Goal: Task Accomplishment & Management: Use online tool/utility

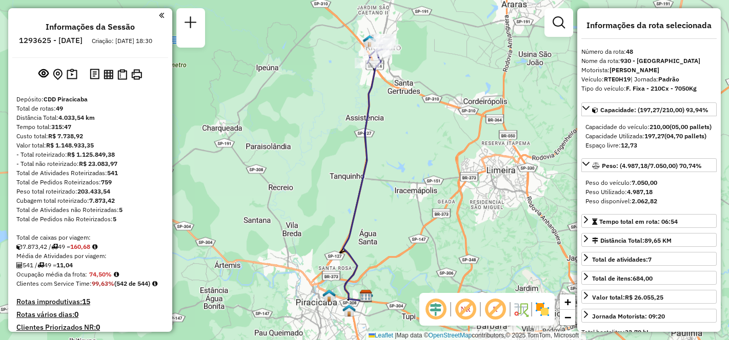
select select "**********"
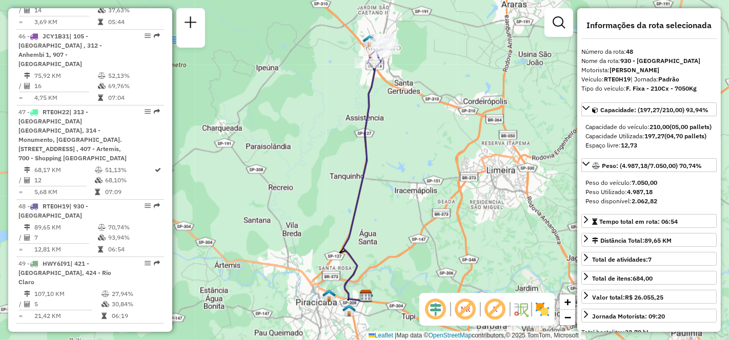
scroll to position [3090, 0]
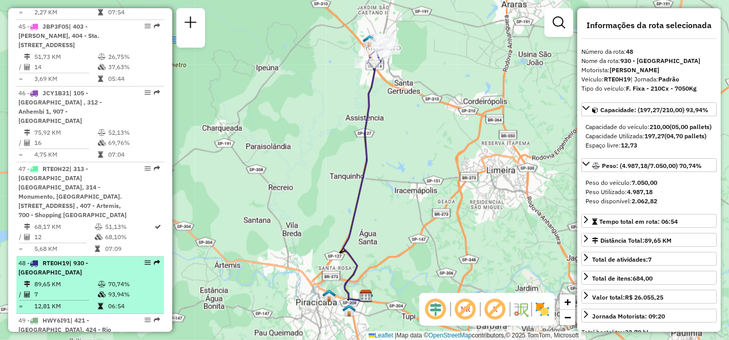
click at [57, 279] on td "89,65 KM" at bounding box center [66, 284] width 64 height 10
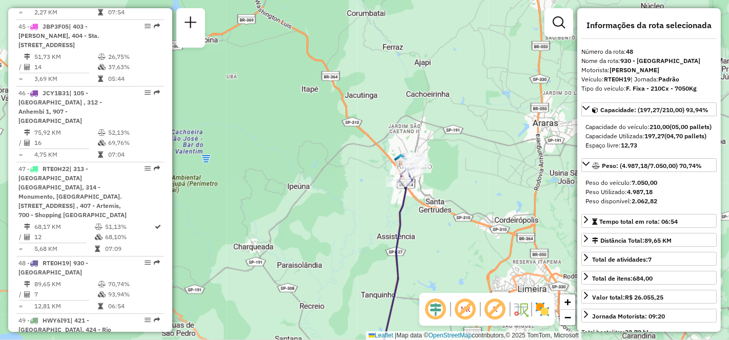
drag, startPoint x: 398, startPoint y: 108, endPoint x: 429, endPoint y: 227, distance: 122.9
click at [429, 227] on div "Janela de atendimento Grade de atendimento Capacidade Transportadoras Veículos …" at bounding box center [364, 170] width 729 height 340
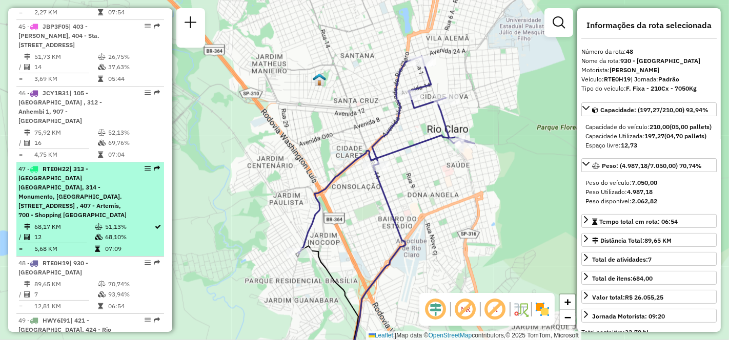
click at [73, 164] on div "47 - RTE0H22 | 313 - [GEOGRAPHIC_DATA] [GEOGRAPHIC_DATA], 314 - Monumento, [GEO…" at bounding box center [72, 191] width 109 height 55
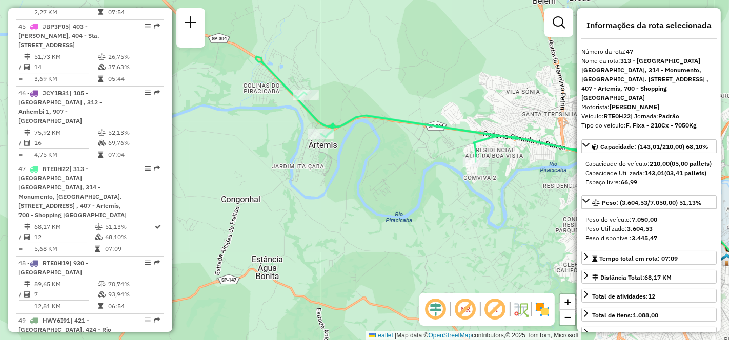
drag, startPoint x: 239, startPoint y: 197, endPoint x: 440, endPoint y: 197, distance: 201.3
click at [440, 197] on div "Janela de atendimento Grade de atendimento Capacidade Transportadoras Veículos …" at bounding box center [364, 170] width 729 height 340
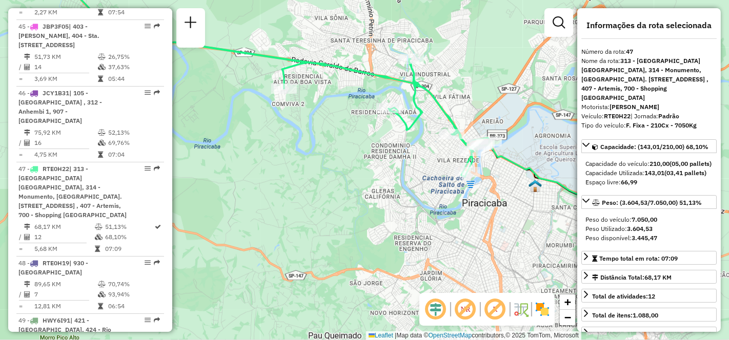
drag, startPoint x: 467, startPoint y: 213, endPoint x: 302, endPoint y: 166, distance: 171.4
click at [302, 166] on div "Janela de atendimento Grade de atendimento Capacidade Transportadoras Veículos …" at bounding box center [364, 170] width 729 height 340
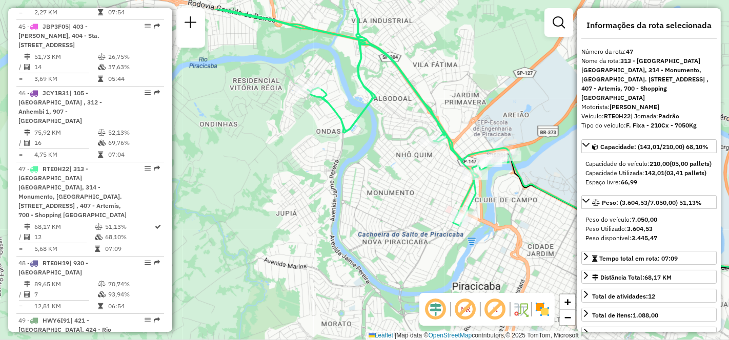
drag, startPoint x: 354, startPoint y: 159, endPoint x: 375, endPoint y: 201, distance: 47.4
click at [375, 201] on div "Janela de atendimento Grade de atendimento Capacidade Transportadoras Veículos …" at bounding box center [364, 170] width 729 height 340
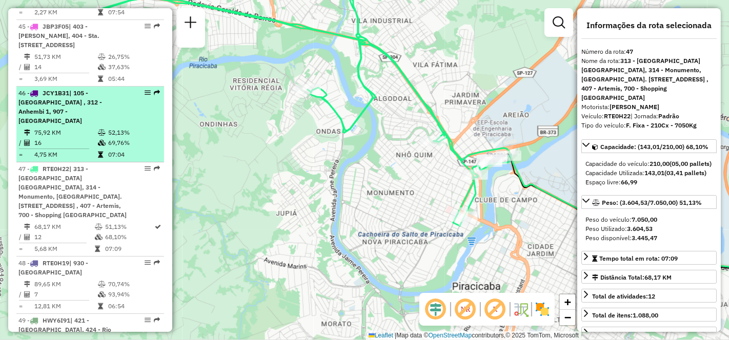
click at [73, 138] on td "16" at bounding box center [66, 143] width 64 height 10
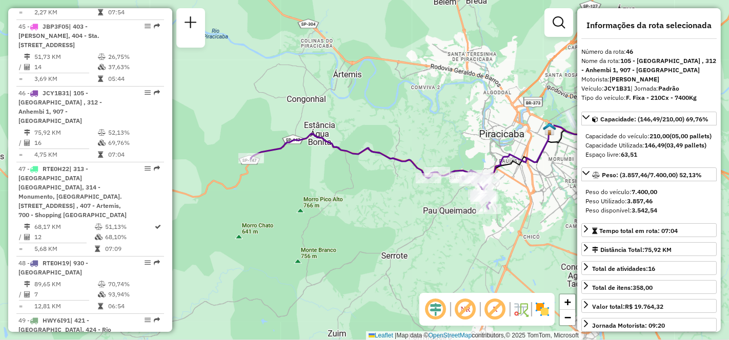
drag, startPoint x: 311, startPoint y: 211, endPoint x: 385, endPoint y: 207, distance: 73.4
click at [385, 207] on div "Janela de atendimento Grade de atendimento Capacidade Transportadoras Veículos …" at bounding box center [364, 170] width 729 height 340
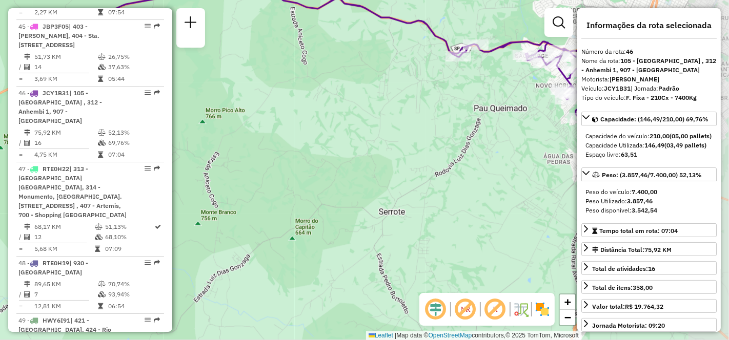
drag, startPoint x: 456, startPoint y: 230, endPoint x: 311, endPoint y: 143, distance: 169.1
click at [311, 143] on div "Janela de atendimento Grade de atendimento Capacidade Transportadoras Veículos …" at bounding box center [364, 170] width 729 height 340
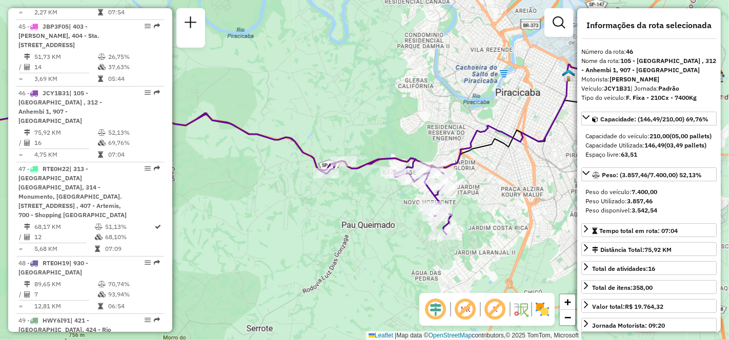
drag, startPoint x: 538, startPoint y: 130, endPoint x: 477, endPoint y: 215, distance: 104.9
click at [477, 215] on div "Janela de atendimento Grade de atendimento Capacidade Transportadoras Veículos …" at bounding box center [364, 170] width 729 height 340
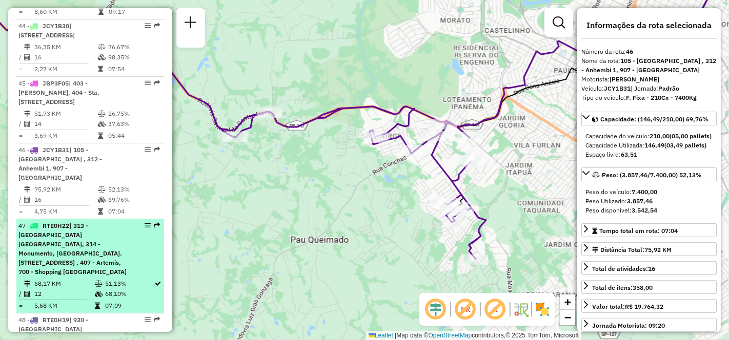
scroll to position [2976, 0]
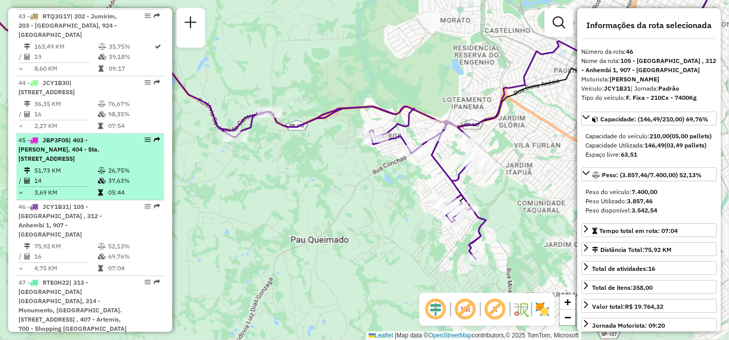
click at [59, 136] on div "45 - JBP3F05 | 403 - [PERSON_NAME], 404 - Sta. [STREET_ADDRESS]" at bounding box center [72, 150] width 109 height 28
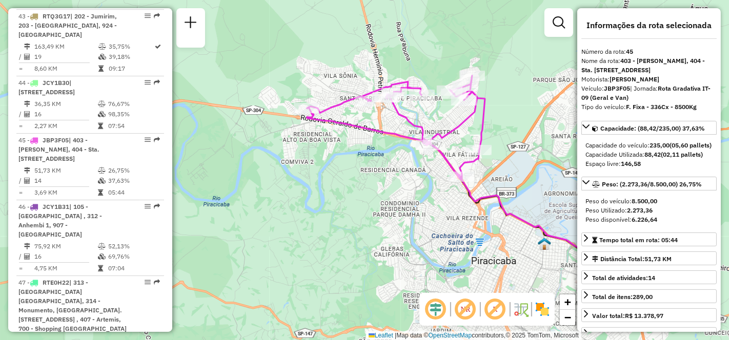
drag, startPoint x: 222, startPoint y: 174, endPoint x: 348, endPoint y: 175, distance: 126.0
click at [348, 175] on div "Janela de atendimento Grade de atendimento Capacidade Transportadoras Veículos …" at bounding box center [364, 170] width 729 height 340
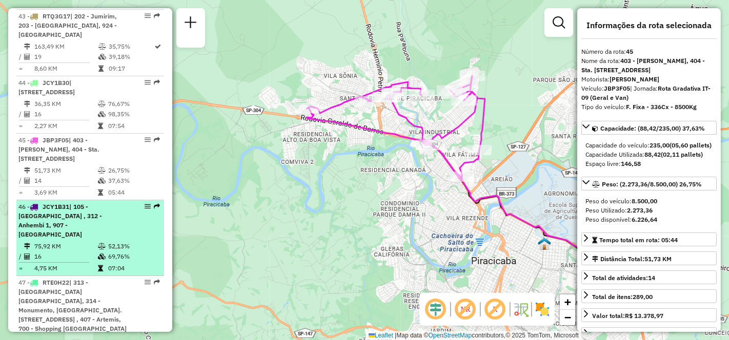
scroll to position [2919, 0]
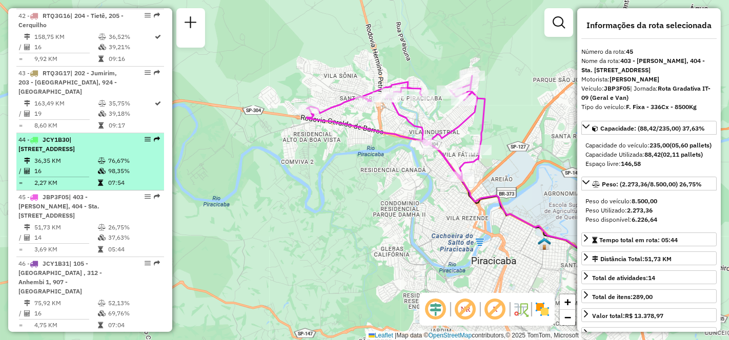
click at [78, 166] on td "16" at bounding box center [66, 171] width 64 height 10
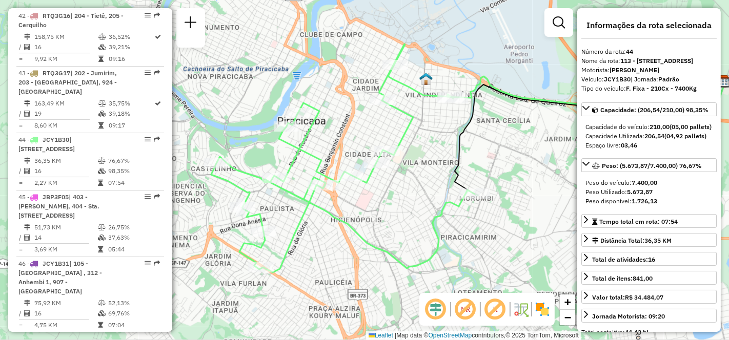
drag, startPoint x: 277, startPoint y: 204, endPoint x: 381, endPoint y: 193, distance: 104.6
click at [381, 193] on div "Janela de atendimento Grade de atendimento Capacidade Transportadoras Veículos …" at bounding box center [364, 170] width 729 height 340
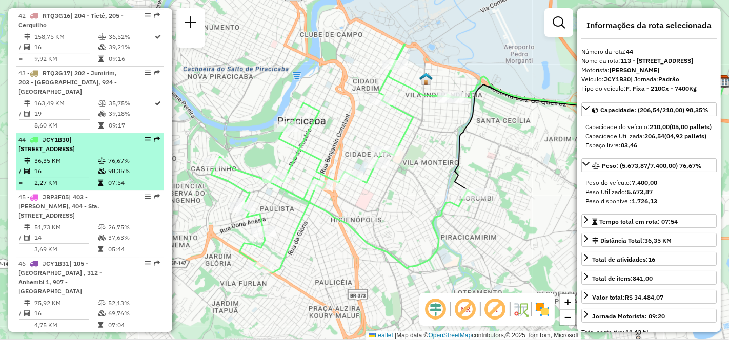
scroll to position [2862, 0]
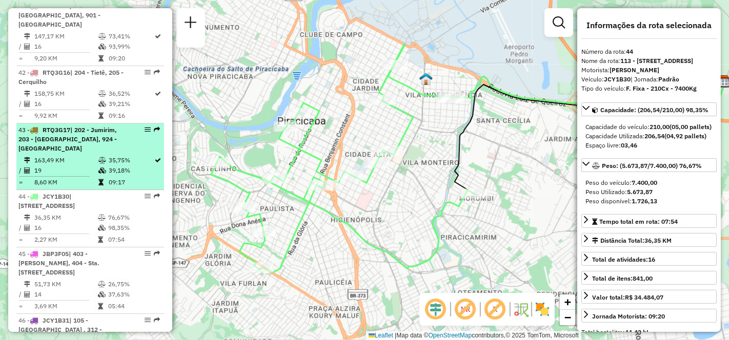
click at [56, 155] on td "163,49 KM" at bounding box center [66, 160] width 64 height 10
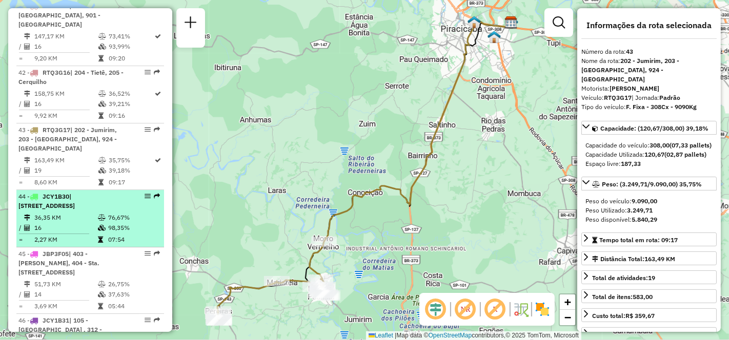
scroll to position [2806, 0]
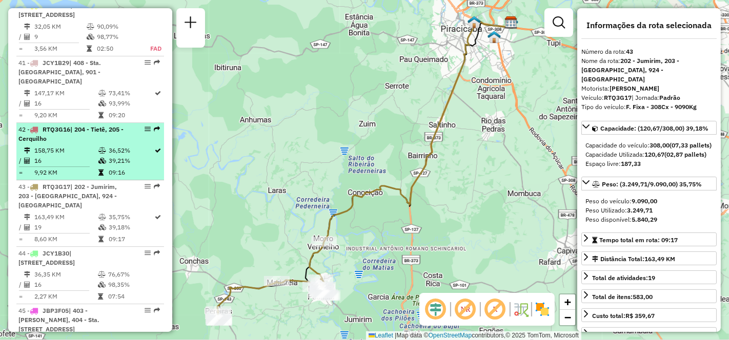
click at [63, 156] on td "16" at bounding box center [66, 161] width 64 height 10
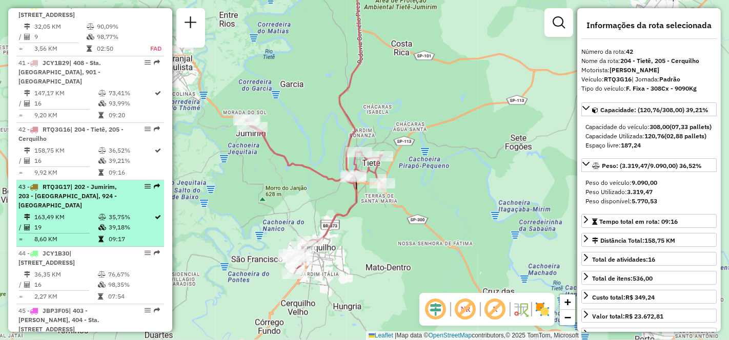
scroll to position [2749, 0]
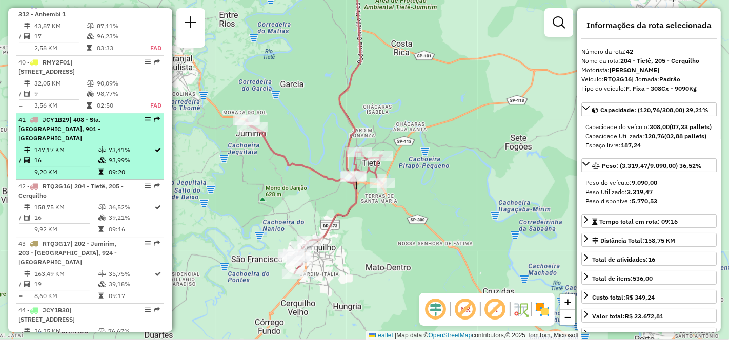
click at [59, 145] on td "147,17 KM" at bounding box center [66, 150] width 64 height 10
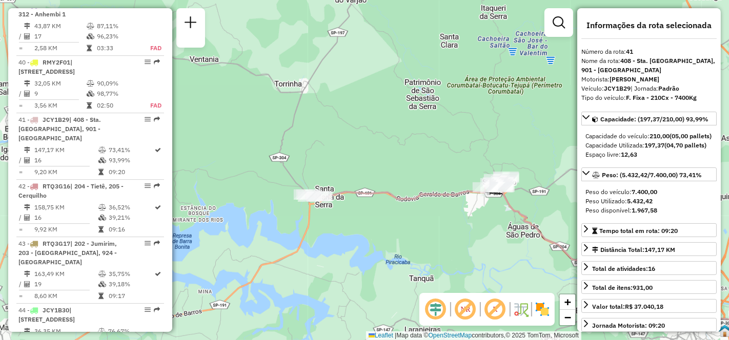
drag, startPoint x: 301, startPoint y: 149, endPoint x: 461, endPoint y: 228, distance: 178.5
click at [461, 228] on div "Janela de atendimento Grade de atendimento Capacidade Transportadoras Veículos …" at bounding box center [364, 170] width 729 height 340
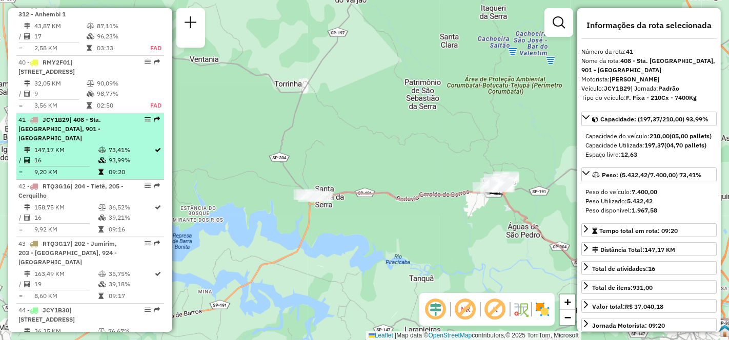
scroll to position [2692, 0]
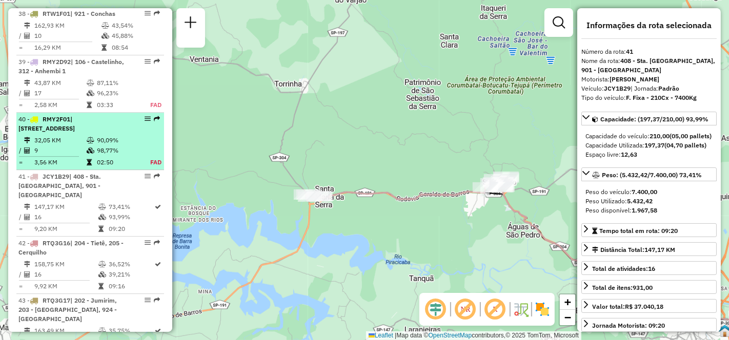
click at [57, 135] on td "32,05 KM" at bounding box center [60, 140] width 52 height 10
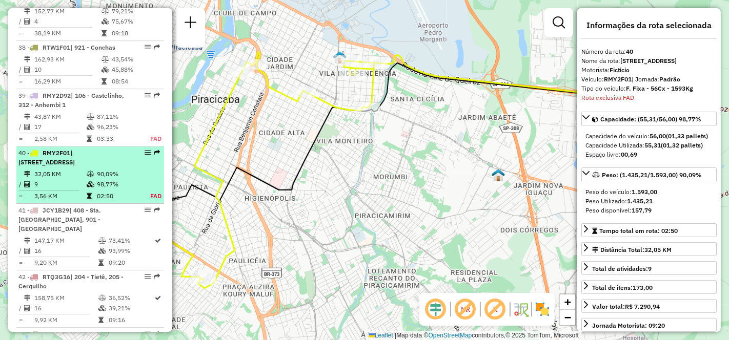
scroll to position [2601, 0]
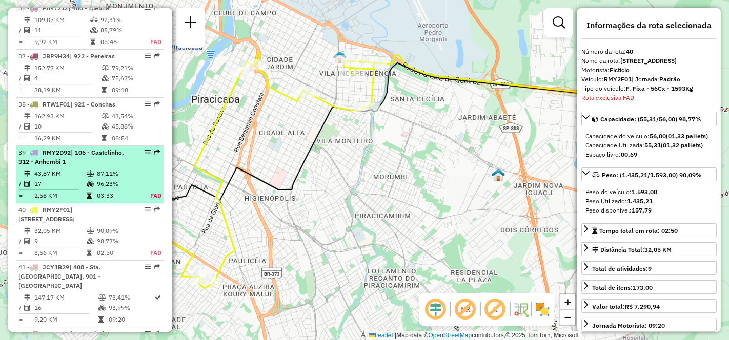
click at [56, 169] on td "43,87 KM" at bounding box center [60, 174] width 52 height 10
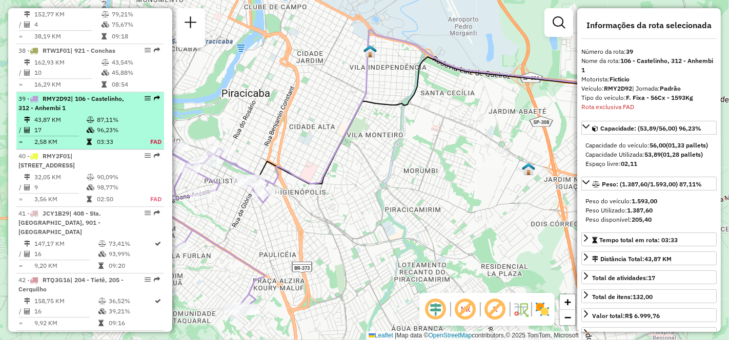
scroll to position [2658, 0]
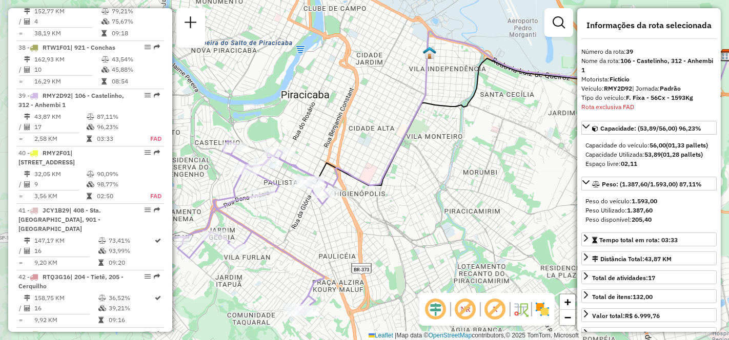
drag, startPoint x: 286, startPoint y: 221, endPoint x: 345, endPoint y: 223, distance: 59.0
click at [345, 223] on div "Janela de atendimento Grade de atendimento Capacidade Transportadoras Veículos …" at bounding box center [364, 170] width 729 height 340
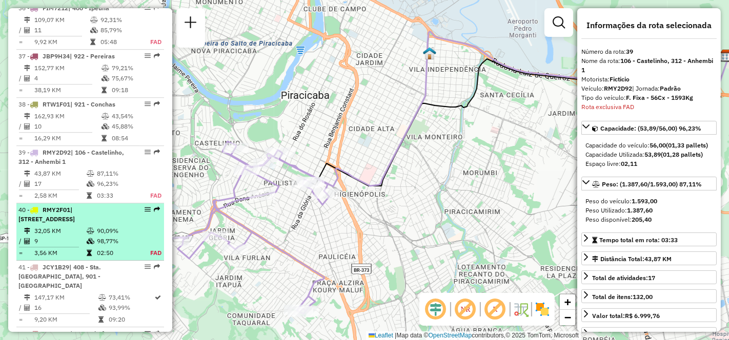
scroll to position [2544, 0]
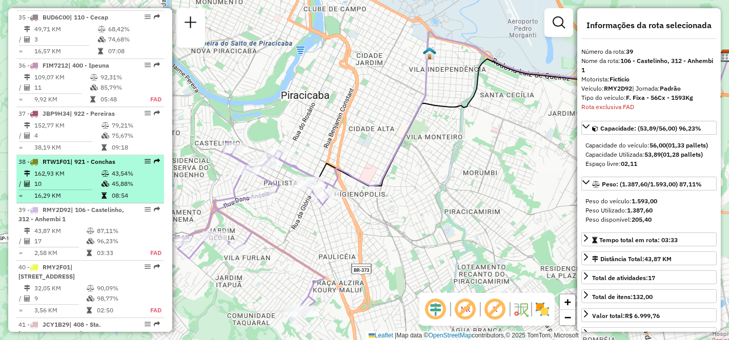
click at [63, 155] on li "38 - RTW1F01 | 921 - Conchas 162,93 KM 43,54% / 10 45,88% = 16,29 KM 08:54" at bounding box center [90, 179] width 148 height 48
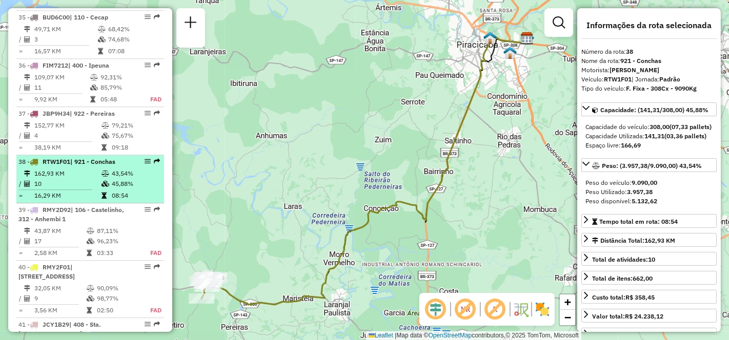
scroll to position [2487, 0]
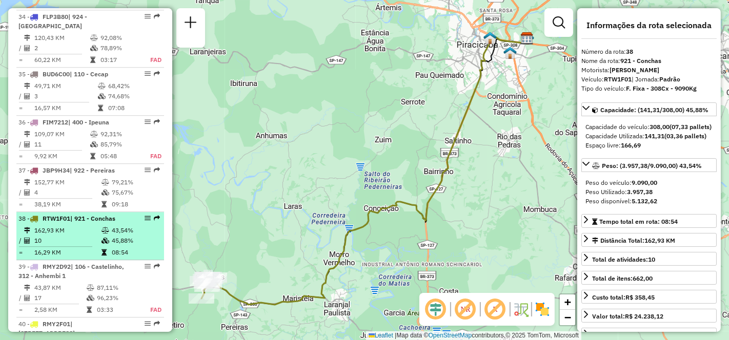
click at [63, 167] on span "JBP9H34" at bounding box center [56, 171] width 27 height 8
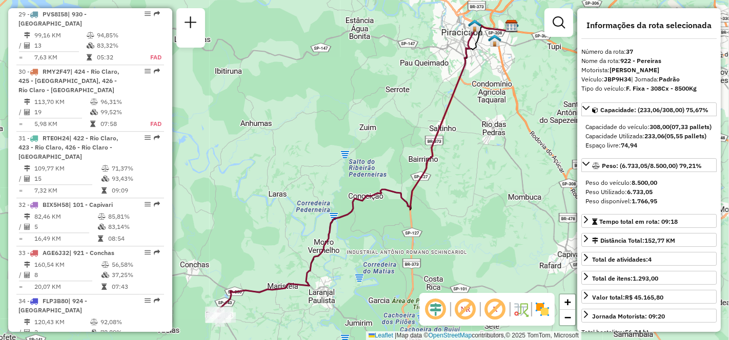
scroll to position [2146, 0]
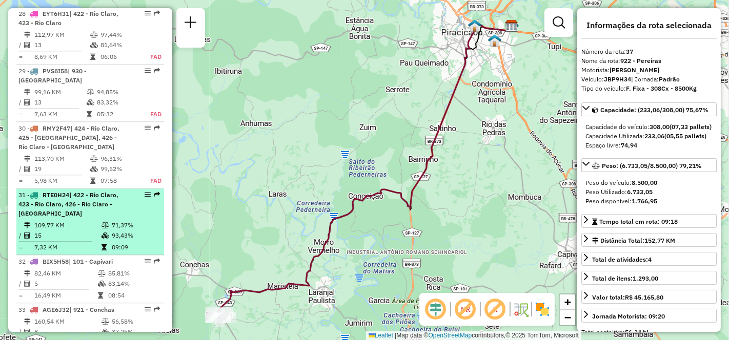
click at [61, 191] on div "31 - RTE0H24 | 422 - Rio Claro, 423 - [GEOGRAPHIC_DATA], 426 - Rio Claro - [GEO…" at bounding box center [72, 205] width 109 height 28
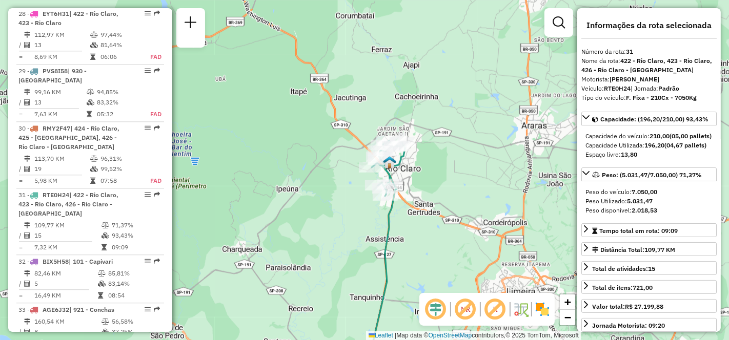
drag, startPoint x: 430, startPoint y: 78, endPoint x: 448, endPoint y: 190, distance: 113.1
click at [448, 190] on div "Janela de atendimento Grade de atendimento Capacidade Transportadoras Veículos …" at bounding box center [364, 170] width 729 height 340
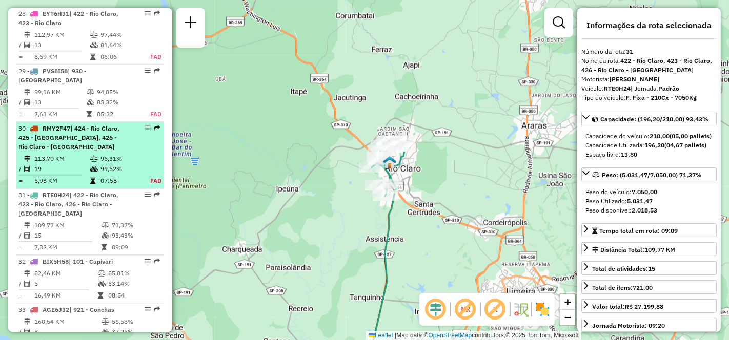
click at [41, 124] on span "| 424 - Rio Claro, 425 - [GEOGRAPHIC_DATA], 426 - Rio Claro - [GEOGRAPHIC_DATA]" at bounding box center [68, 137] width 101 height 26
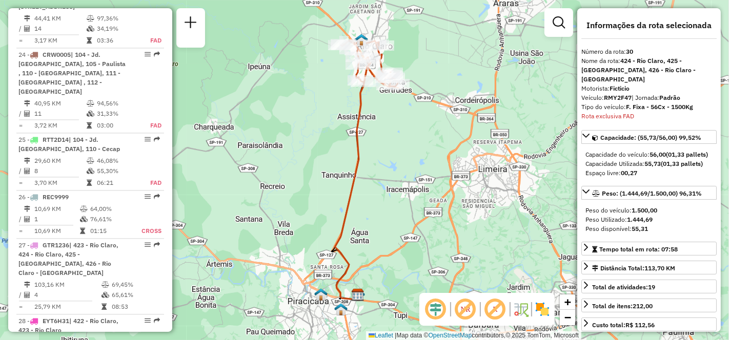
scroll to position [1781, 0]
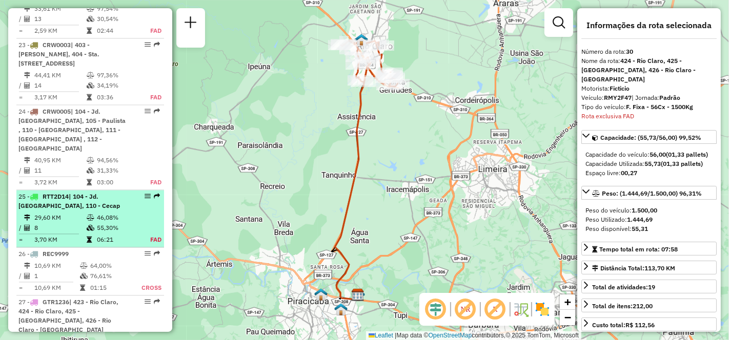
click at [81, 213] on td "29,60 KM" at bounding box center [60, 218] width 52 height 10
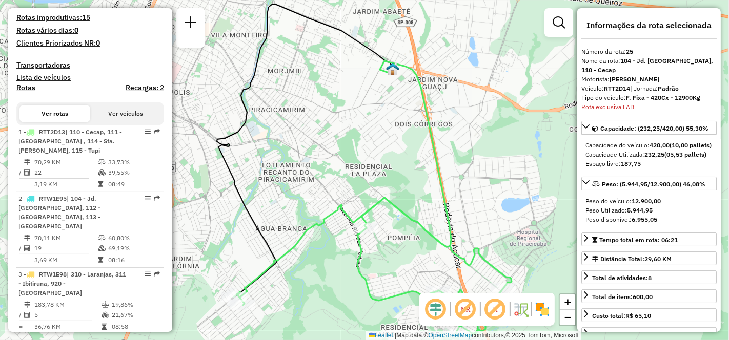
scroll to position [398, 0]
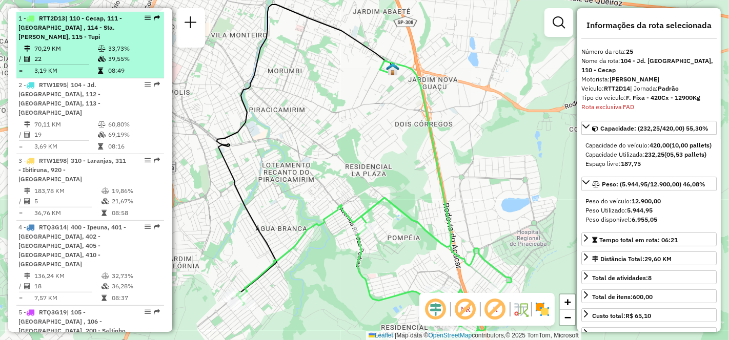
click at [66, 64] on td "22" at bounding box center [66, 59] width 64 height 10
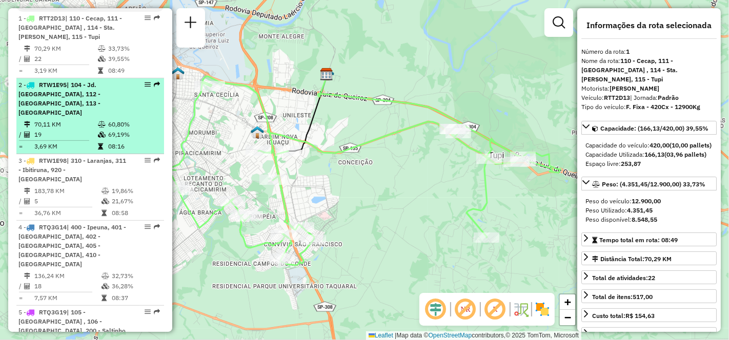
click at [72, 130] on td "70,11 KM" at bounding box center [66, 124] width 64 height 10
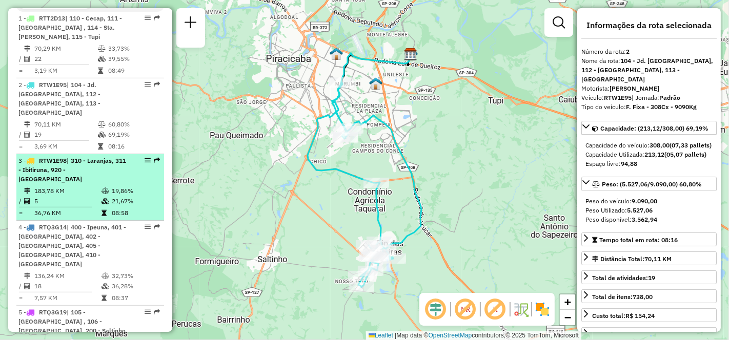
click at [72, 186] on td "183,78 KM" at bounding box center [67, 191] width 67 height 10
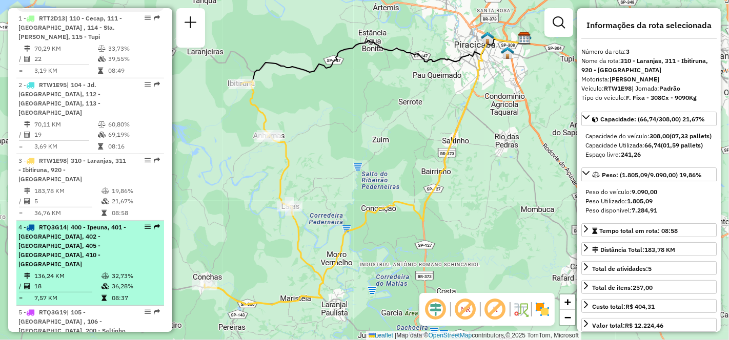
click at [66, 243] on span "| 400 - Ipeuna, 401 - [GEOGRAPHIC_DATA], 402 - [GEOGRAPHIC_DATA], 405 - [GEOGRA…" at bounding box center [72, 245] width 108 height 45
